Goal: Information Seeking & Learning: Learn about a topic

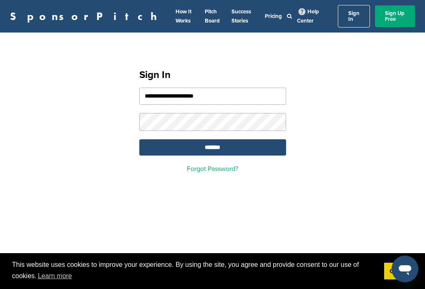
type input "**********"
click at [212, 143] on input "*******" at bounding box center [212, 147] width 147 height 16
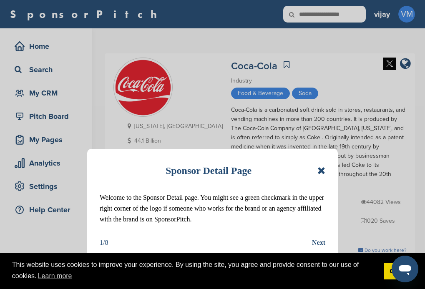
click at [321, 170] on icon at bounding box center [321, 170] width 8 height 10
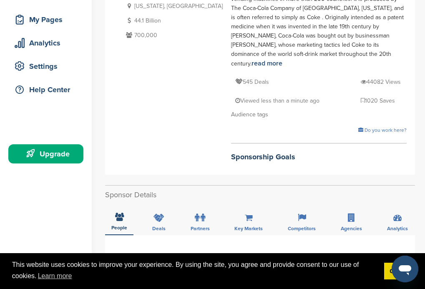
scroll to position [167, 0]
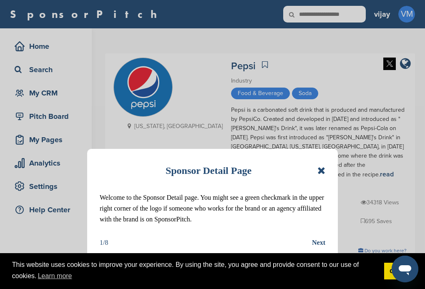
click at [322, 174] on icon at bounding box center [321, 170] width 8 height 10
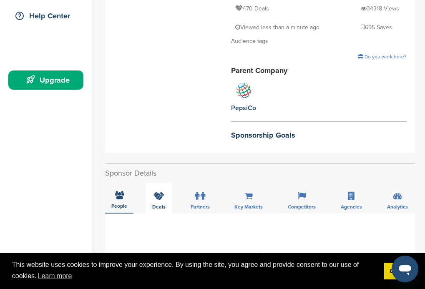
scroll to position [208, 0]
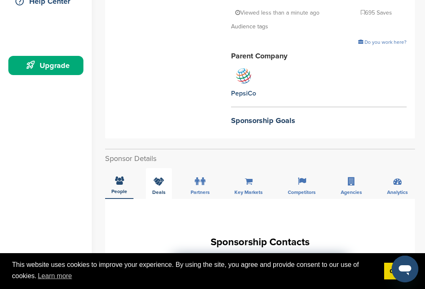
click at [162, 177] on icon at bounding box center [158, 181] width 11 height 8
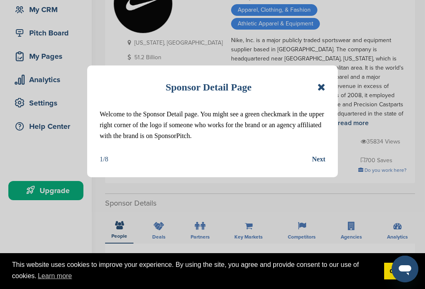
click at [320, 86] on icon at bounding box center [321, 87] width 8 height 10
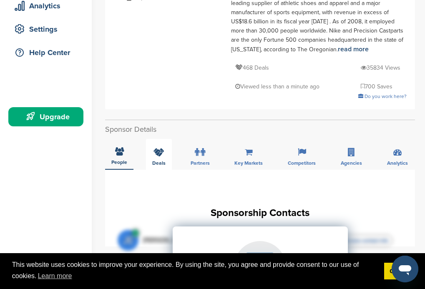
scroll to position [167, 0]
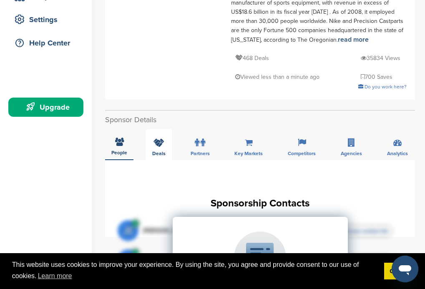
click at [163, 151] on span "Deals" at bounding box center [158, 153] width 13 height 5
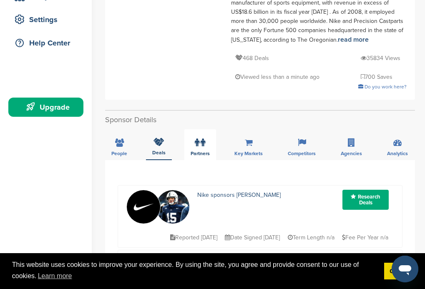
click at [194, 151] on span "Partners" at bounding box center [199, 153] width 19 height 5
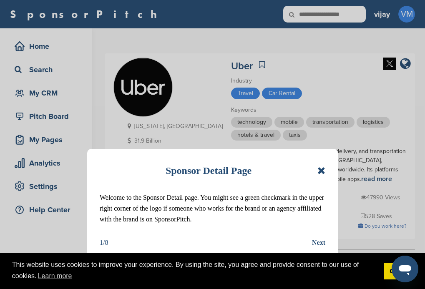
click at [323, 170] on icon at bounding box center [321, 170] width 8 height 10
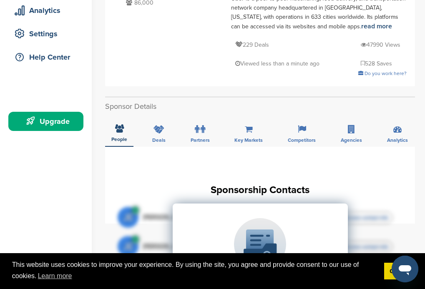
scroll to position [167, 0]
